Goal: Task Accomplishment & Management: Manage account settings

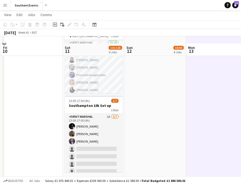
scroll to position [299, 0]
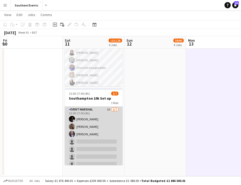
click at [103, 117] on app-card-role "Event Marshal 1A 3/7 13:00-17:00 (4h) Harry Lynch Holly O’Connor Ella Shipley s…" at bounding box center [94, 137] width 58 height 63
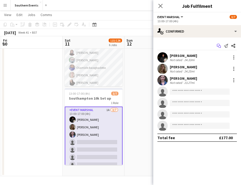
click at [220, 46] on icon "Start chat" at bounding box center [219, 46] width 4 height 4
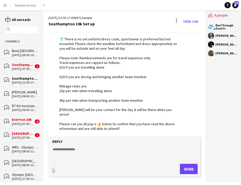
scroll to position [54, 0]
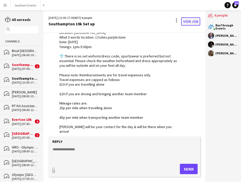
click at [187, 19] on link "View Job" at bounding box center [190, 21] width 19 height 8
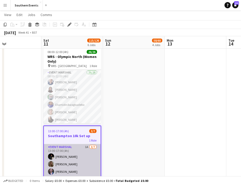
scroll to position [5, 0]
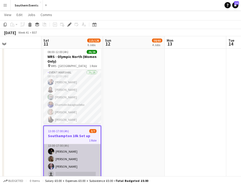
click at [88, 147] on app-card-role "Event Marshal 1A 3/7 13:00-17:00 (4h) Harry Lynch Holly O’Connor Ella Shipley s…" at bounding box center [72, 170] width 57 height 63
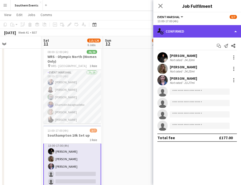
click at [227, 36] on div "single-neutral-actions-check-2 Confirmed" at bounding box center [197, 31] width 88 height 12
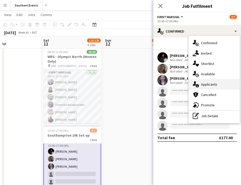
click at [215, 81] on div "single-neutral-actions-information Applicants" at bounding box center [214, 84] width 51 height 10
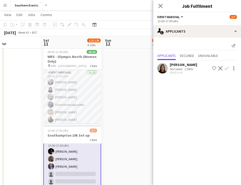
click at [227, 69] on app-icon "Confirm" at bounding box center [227, 68] width 4 height 4
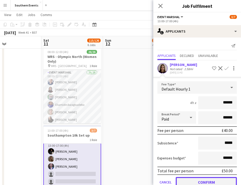
click at [207, 179] on button "Confirm" at bounding box center [206, 182] width 61 height 10
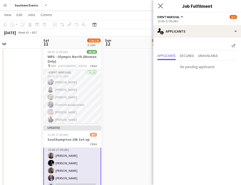
click at [164, 7] on app-icon "Close pop-in" at bounding box center [160, 5] width 7 height 7
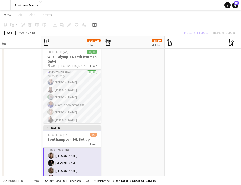
click at [191, 32] on div "Publish 1 job Revert 1 job" at bounding box center [209, 32] width 63 height 7
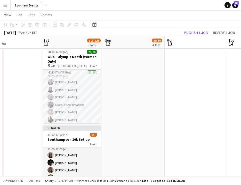
scroll to position [5, 0]
click at [191, 32] on button "Publish 1 job" at bounding box center [196, 32] width 28 height 7
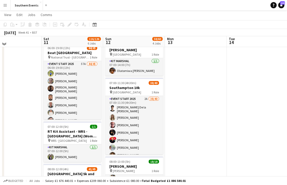
scroll to position [65, 0]
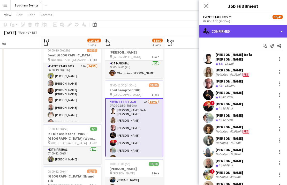
click at [241, 34] on div "single-neutral-actions-check-2 Confirmed" at bounding box center [243, 31] width 88 height 12
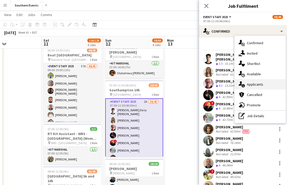
click at [241, 82] on span "Applicants" at bounding box center [255, 84] width 16 height 5
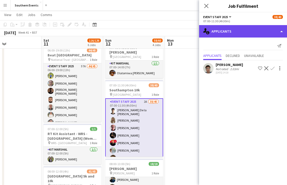
click at [241, 31] on div "single-neutral-actions-information Applicants" at bounding box center [243, 31] width 88 height 12
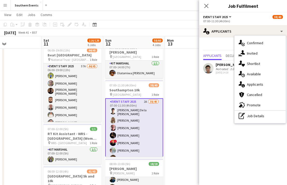
click at [241, 74] on span "Available" at bounding box center [254, 74] width 14 height 5
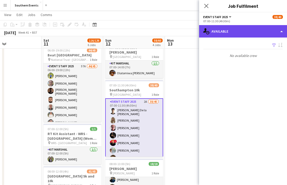
click at [241, 33] on div "single-neutral-actions-upload Available" at bounding box center [243, 31] width 88 height 12
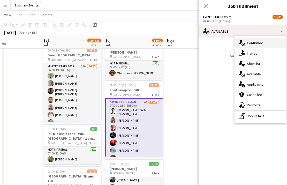
click at [241, 42] on span "Confirmed" at bounding box center [255, 43] width 16 height 5
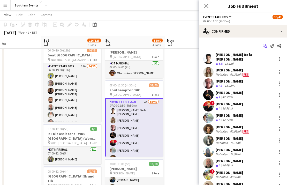
click at [241, 45] on icon at bounding box center [265, 46] width 3 height 3
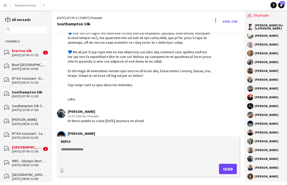
scroll to position [1100, 0]
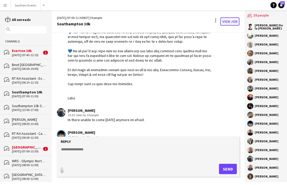
click at [226, 22] on link "View Job" at bounding box center [229, 21] width 19 height 8
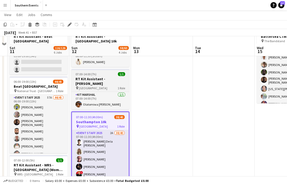
scroll to position [47, 0]
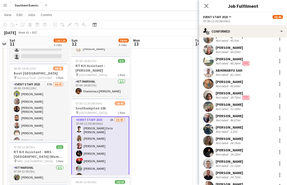
scroll to position [208, 0]
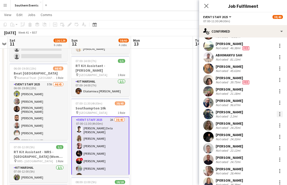
click at [241, 113] on div at bounding box center [279, 113] width 1 height 1
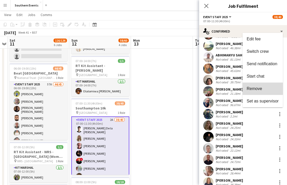
click at [241, 90] on span "Remove" at bounding box center [263, 88] width 32 height 5
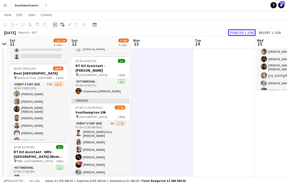
click at [236, 33] on button "Publish 1 job" at bounding box center [242, 32] width 28 height 7
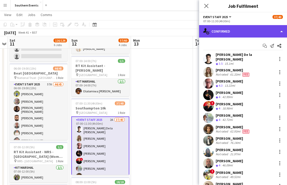
click at [241, 32] on div "single-neutral-actions-check-2 Confirmed" at bounding box center [243, 31] width 88 height 12
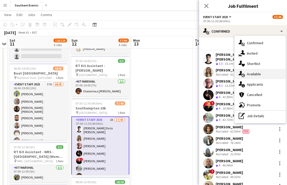
click at [241, 74] on div "single-neutral-actions-upload Available" at bounding box center [259, 74] width 51 height 10
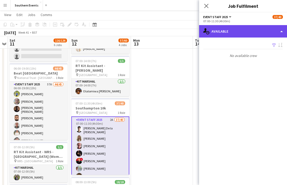
click at [241, 27] on div "single-neutral-actions-upload Available" at bounding box center [243, 31] width 88 height 12
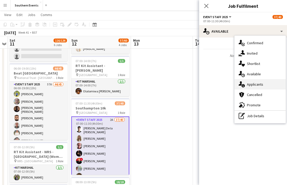
click at [241, 84] on span "Applicants" at bounding box center [255, 84] width 16 height 5
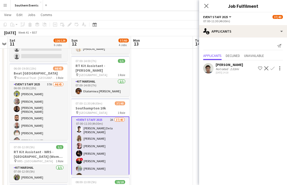
click at [237, 64] on div "Hau Jet Ng" at bounding box center [228, 64] width 27 height 5
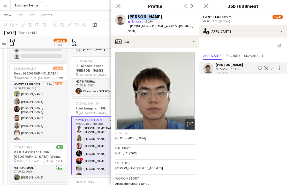
drag, startPoint x: 151, startPoint y: 18, endPoint x: 129, endPoint y: 18, distance: 22.0
click at [129, 18] on div "Hau Jet Ng" at bounding box center [161, 16] width 67 height 5
copy div "Hau Jet Ng"
click at [241, 71] on button "Confirm" at bounding box center [272, 68] width 6 height 6
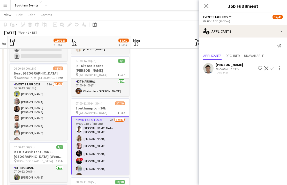
click at [241, 68] on app-icon "Confirm" at bounding box center [272, 68] width 4 height 4
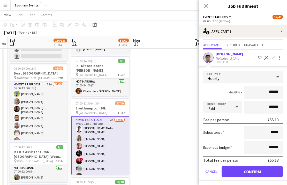
scroll to position [11, 0]
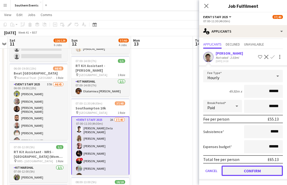
click at [241, 171] on button "Confirm" at bounding box center [251, 170] width 61 height 10
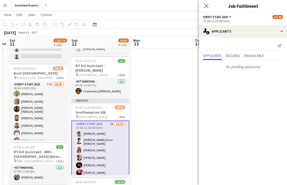
scroll to position [0, 0]
click at [207, 5] on icon "Close pop-in" at bounding box center [206, 6] width 4 height 4
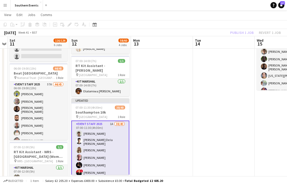
click at [240, 33] on div "Publish 1 job Revert 1 job" at bounding box center [255, 32] width 63 height 7
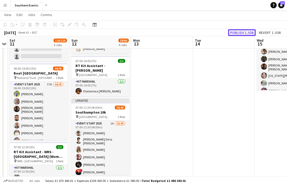
click at [240, 33] on button "Publish 1 job" at bounding box center [242, 32] width 28 height 7
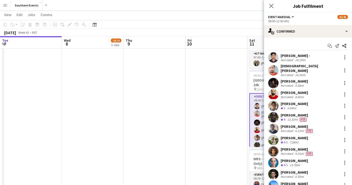
scroll to position [41, 0]
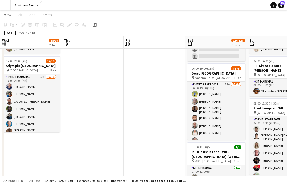
scroll to position [0, 178]
